Goal: Find specific page/section: Find specific page/section

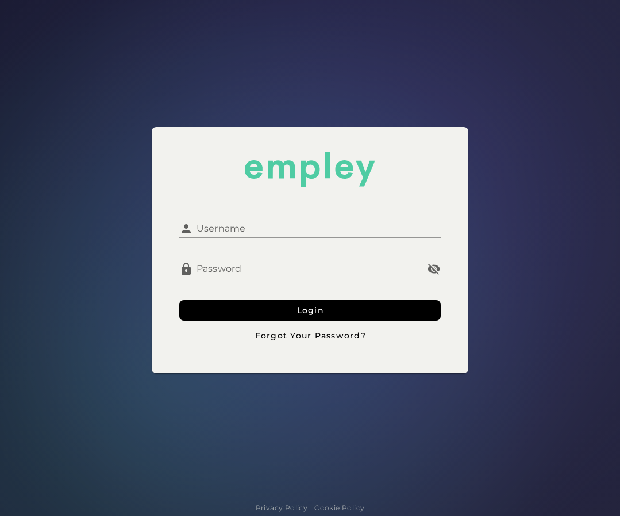
click at [287, 209] on div "Username Username Password Password Login Forgot Your Password?" at bounding box center [310, 278] width 280 height 154
click at [258, 223] on input "Username" at bounding box center [317, 224] width 248 height 28
type input "********"
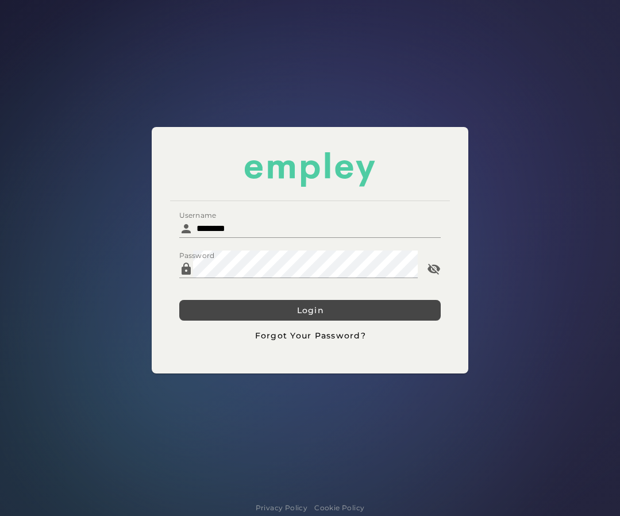
click at [211, 300] on button "Login" at bounding box center [310, 310] width 262 height 21
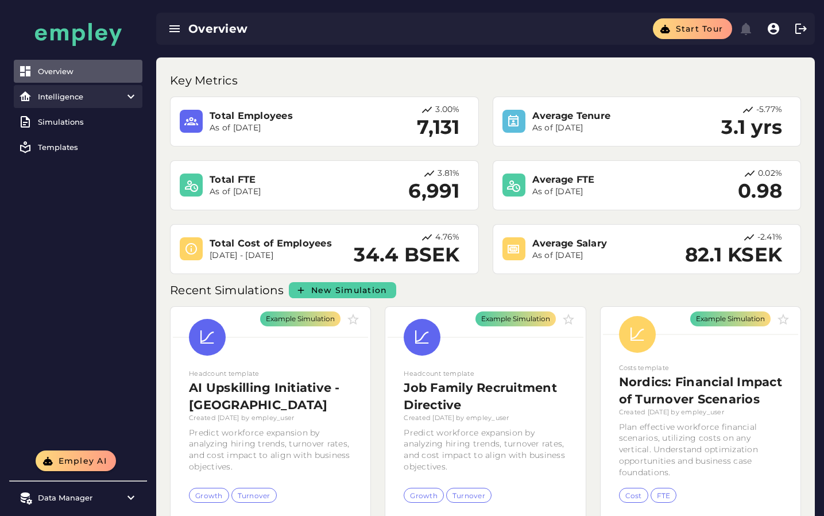
click at [121, 106] on item\) "Intelligence" at bounding box center [78, 96] width 129 height 23
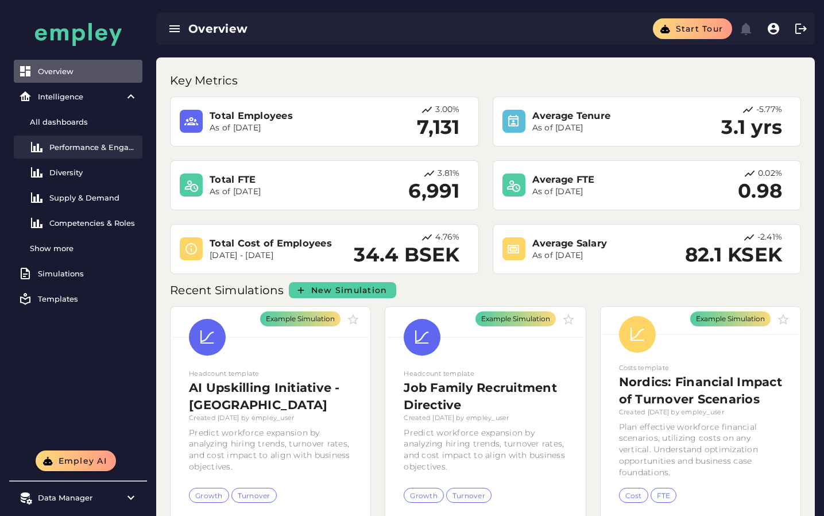
click at [85, 144] on div "Performance & Engagement" at bounding box center [93, 146] width 88 height 9
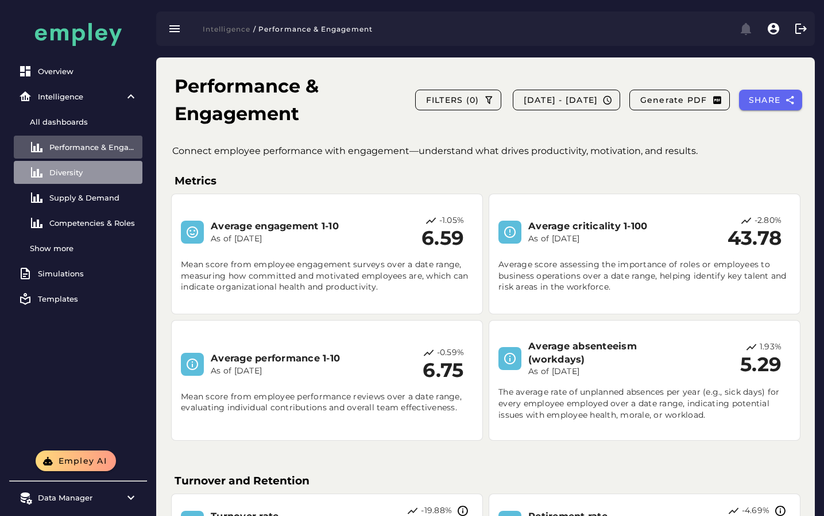
click at [107, 172] on div "Diversity" at bounding box center [93, 172] width 88 height 9
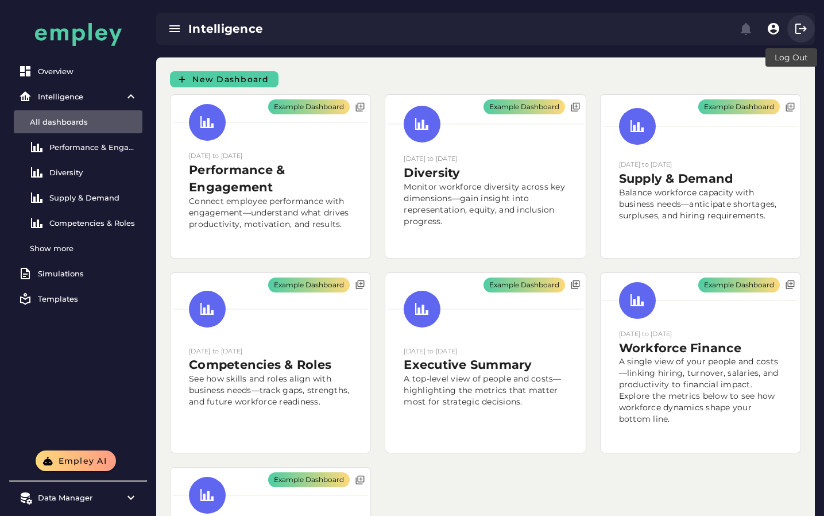
click at [800, 28] on icon "button" at bounding box center [802, 29] width 14 height 14
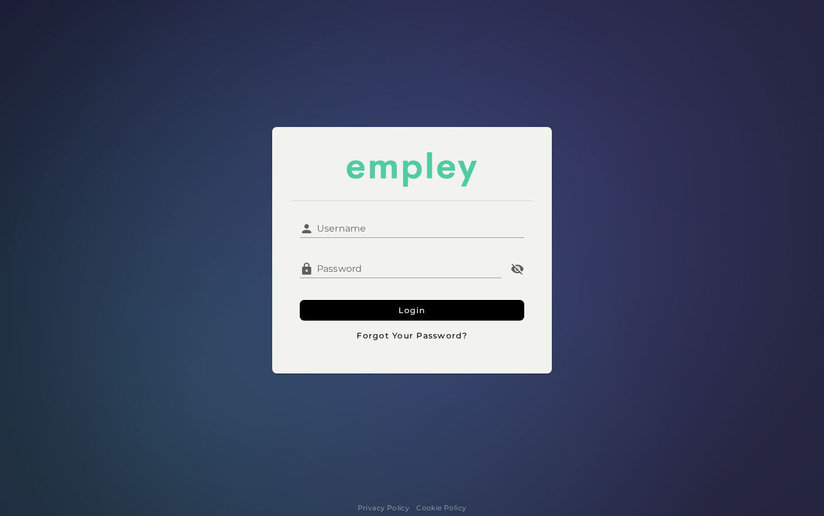
click at [444, 224] on input "Username" at bounding box center [419, 224] width 210 height 28
type input "********"
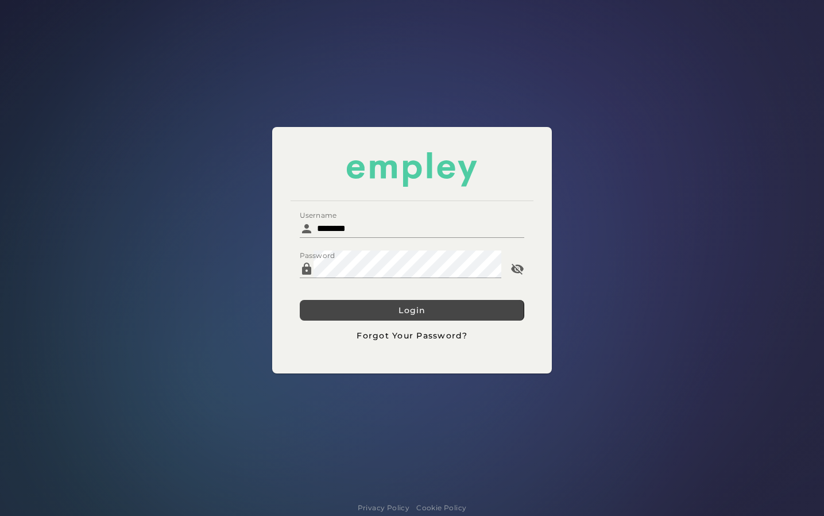
click at [333, 300] on button "Login" at bounding box center [412, 310] width 224 height 21
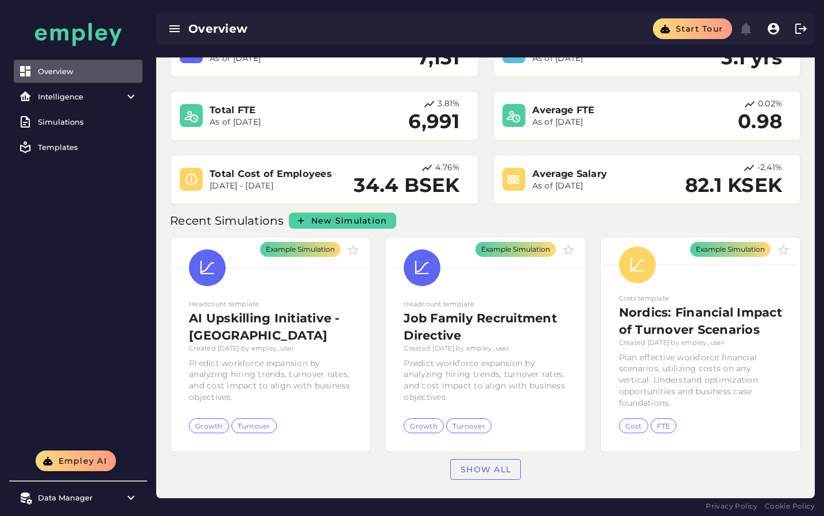
scroll to position [80, 0]
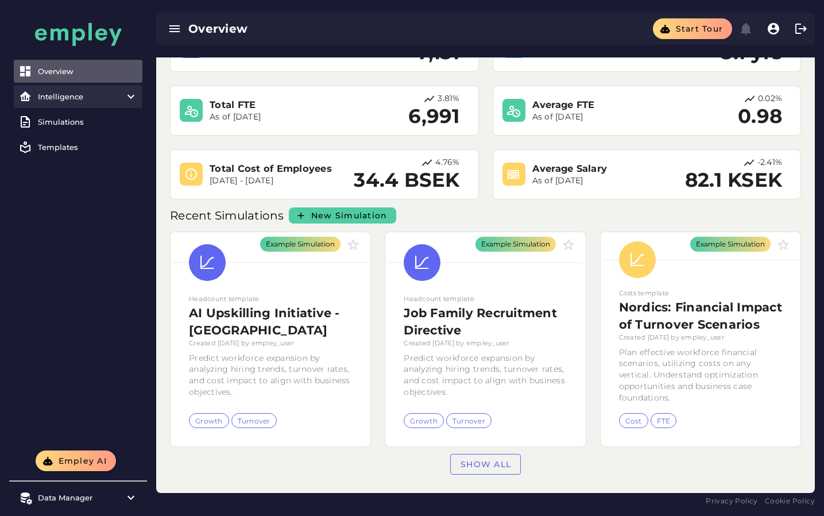
click at [128, 105] on item\) "Intelligence" at bounding box center [78, 96] width 129 height 23
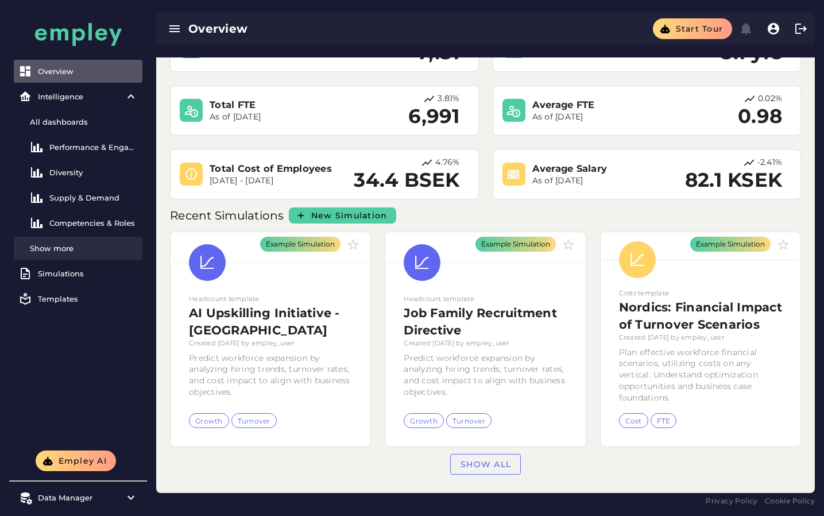
click at [92, 250] on div "Show more" at bounding box center [84, 248] width 108 height 9
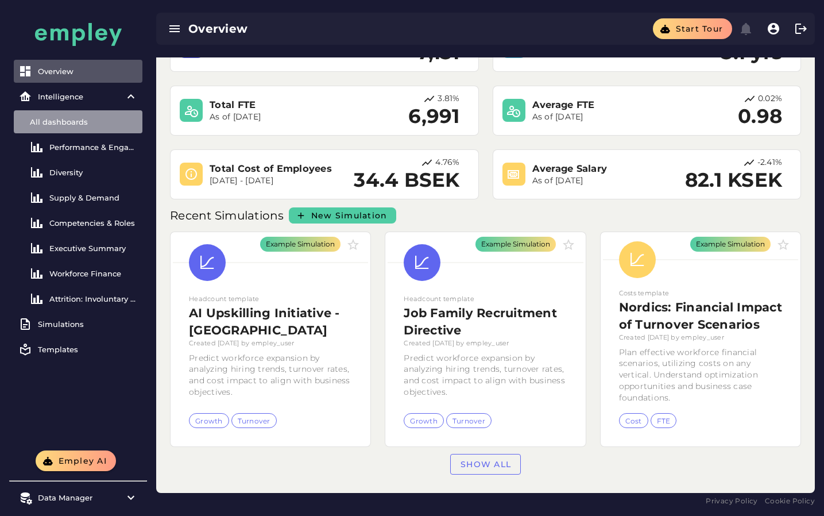
click at [74, 117] on div "All dashboards" at bounding box center [84, 121] width 108 height 9
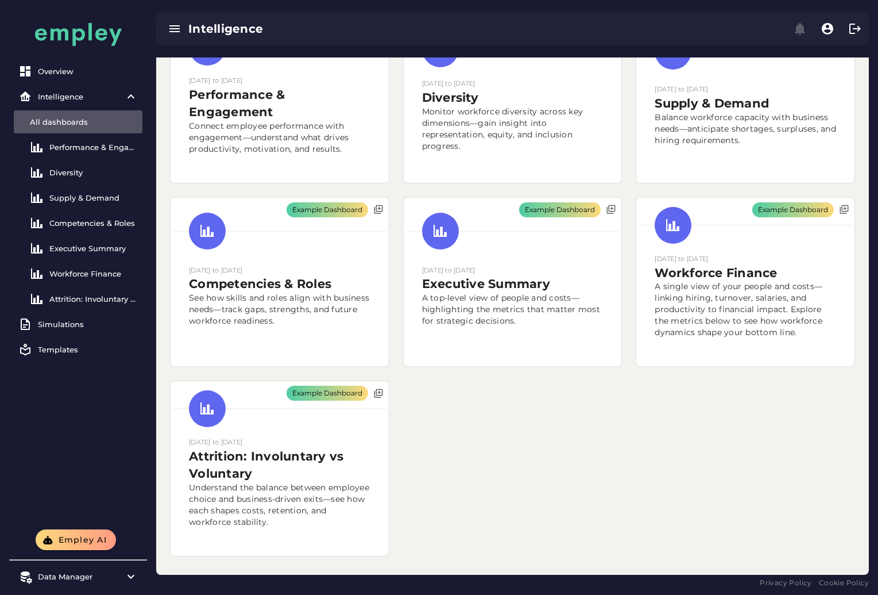
scroll to position [78, 0]
